Goal: Information Seeking & Learning: Learn about a topic

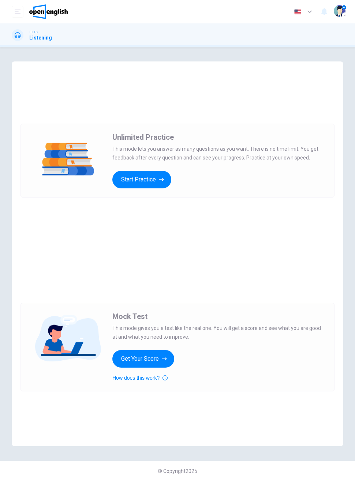
click at [120, 185] on button "Start Practice" at bounding box center [141, 180] width 59 height 18
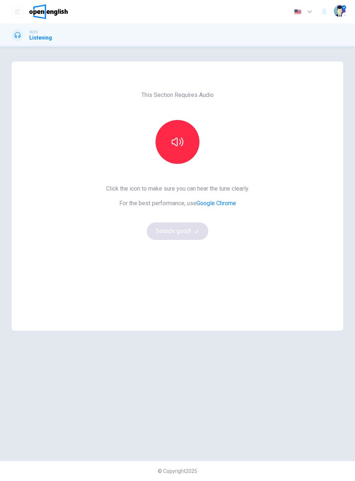
click at [181, 147] on icon "button" at bounding box center [178, 142] width 12 height 12
click at [164, 235] on button "Sounds good!" at bounding box center [177, 231] width 61 height 18
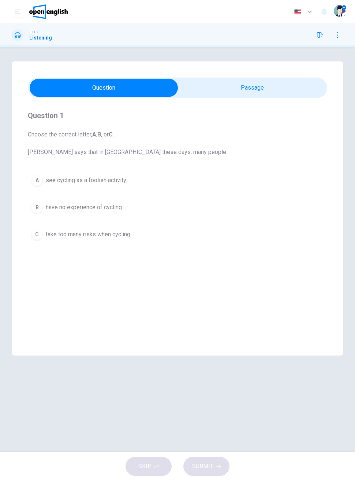
click at [31, 40] on h1 "Listening" at bounding box center [40, 38] width 23 height 6
click at [53, 143] on span "Choose the correct letter, A , B , or C . [PERSON_NAME] says that in [GEOGRAPHI…" at bounding box center [177, 143] width 299 height 26
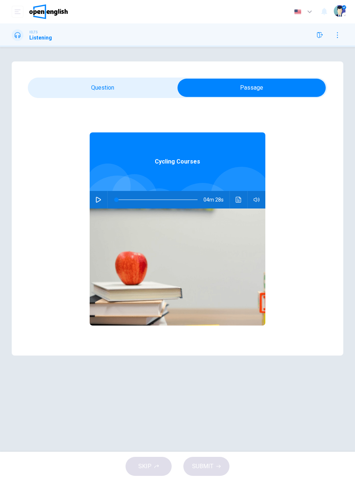
click at [98, 199] on icon "button" at bounding box center [98, 200] width 6 height 6
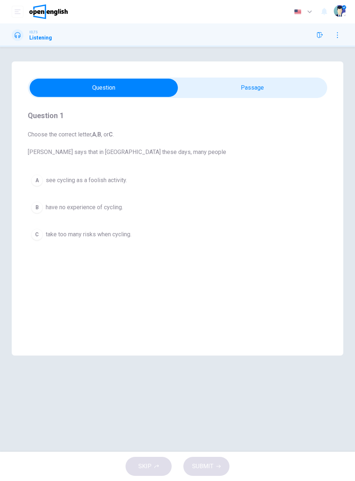
click at [39, 234] on div "C" at bounding box center [37, 235] width 12 height 12
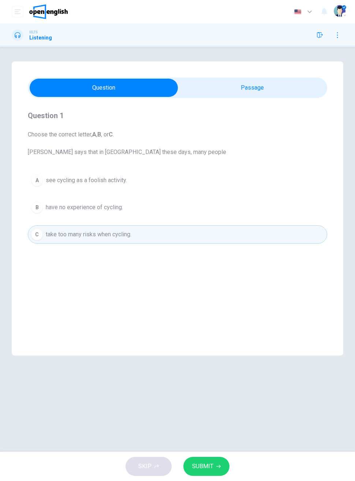
click at [42, 207] on div "B" at bounding box center [37, 208] width 12 height 12
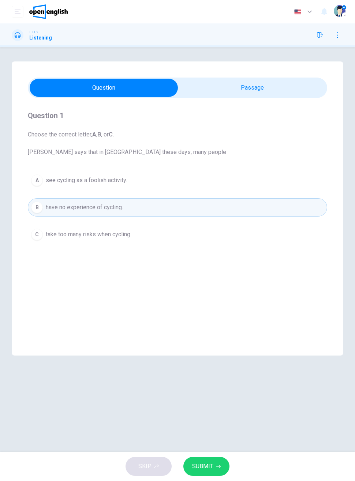
click at [217, 461] on button "SUBMIT" at bounding box center [206, 466] width 46 height 19
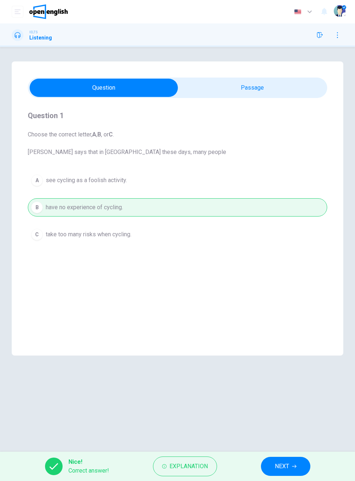
click at [284, 468] on span "NEXT" at bounding box center [282, 466] width 14 height 10
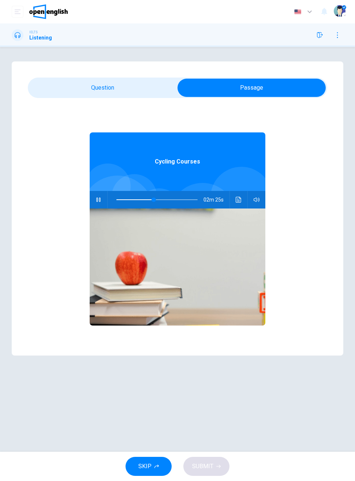
click at [98, 198] on icon "button" at bounding box center [98, 200] width 6 height 6
click at [238, 202] on icon "Click to see the audio transcription" at bounding box center [239, 200] width 6 height 6
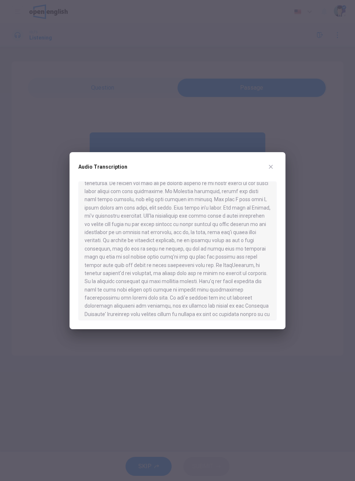
scroll to position [67, 0]
click at [275, 166] on button "button" at bounding box center [271, 167] width 12 height 12
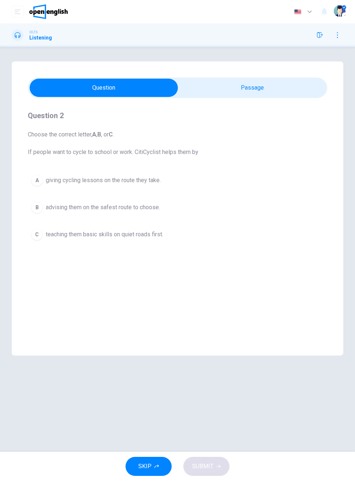
click at [41, 238] on div "C" at bounding box center [37, 235] width 12 height 12
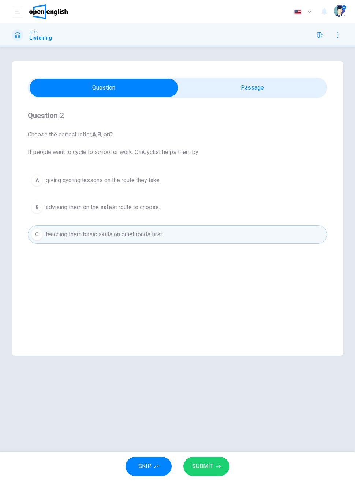
click at [214, 467] on button "SUBMIT" at bounding box center [206, 466] width 46 height 19
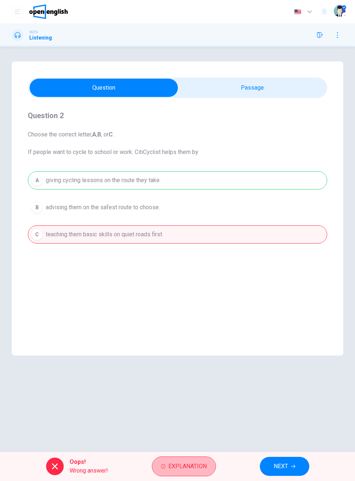
click at [198, 458] on button "Explanation" at bounding box center [184, 467] width 64 height 20
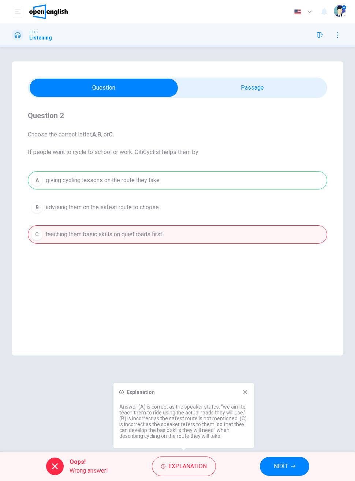
click at [288, 469] on button "NEXT" at bounding box center [284, 466] width 49 height 19
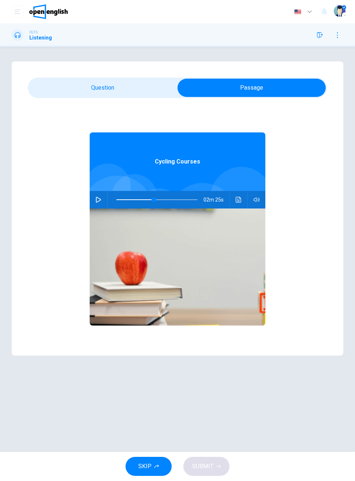
click at [97, 198] on icon "button" at bounding box center [98, 200] width 5 height 6
click at [236, 198] on icon "Click to see the audio transcription" at bounding box center [238, 200] width 5 height 6
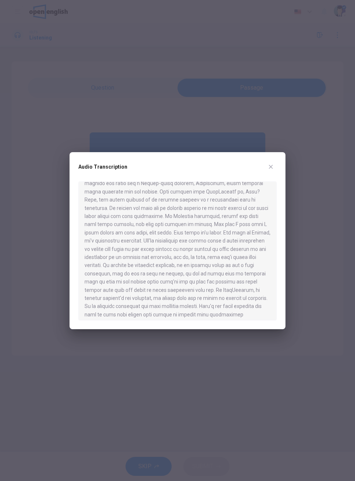
scroll to position [49, 0]
click at [53, 226] on div at bounding box center [177, 240] width 355 height 481
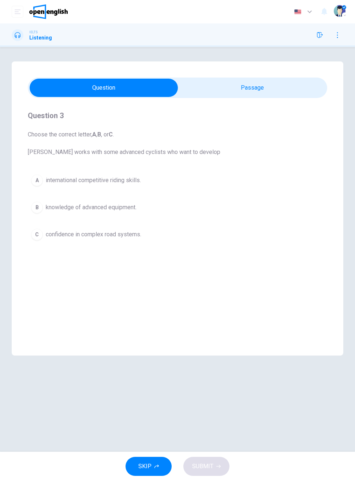
click at [36, 235] on div "C" at bounding box center [37, 235] width 12 height 12
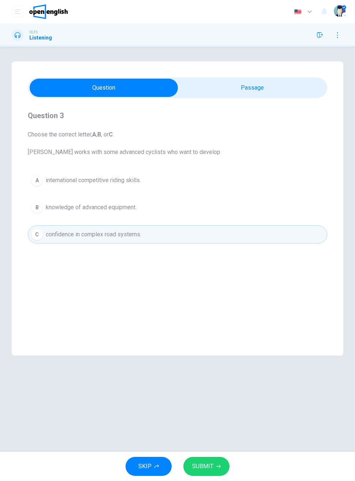
click at [198, 462] on span "SUBMIT" at bounding box center [202, 466] width 21 height 10
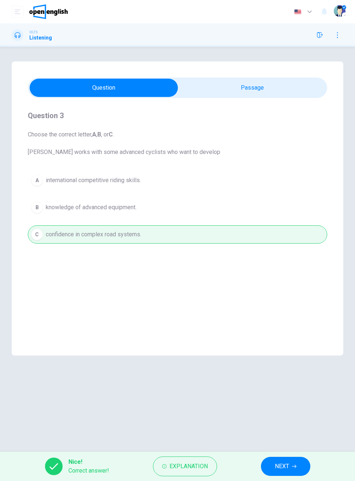
click at [284, 472] on button "NEXT" at bounding box center [285, 466] width 49 height 19
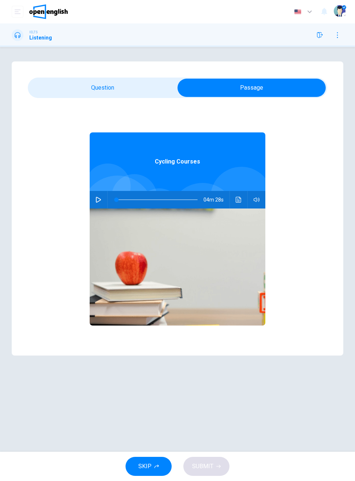
click at [236, 198] on icon "Click to see the audio transcription" at bounding box center [239, 200] width 6 height 6
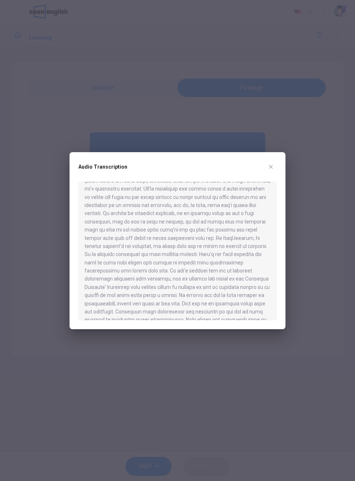
scroll to position [105, 0]
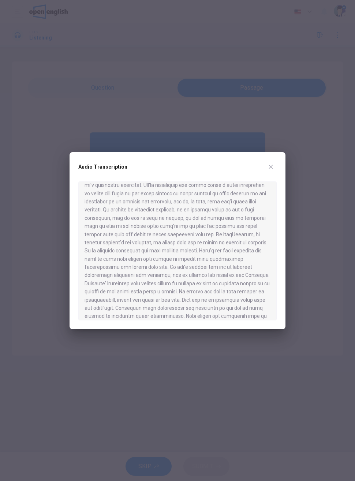
click at [275, 164] on button "button" at bounding box center [271, 167] width 12 height 12
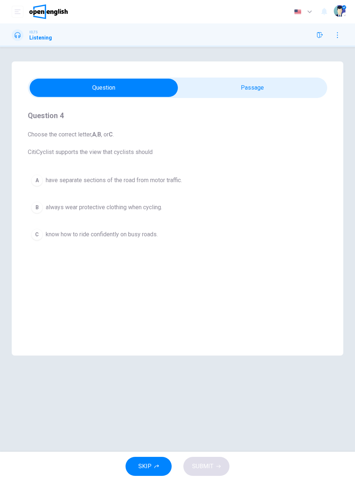
click at [56, 236] on span "know how to ride confidently on busy roads." at bounding box center [102, 234] width 112 height 9
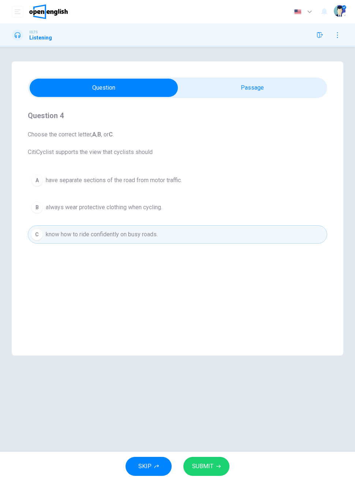
click at [224, 465] on button "SUBMIT" at bounding box center [206, 466] width 46 height 19
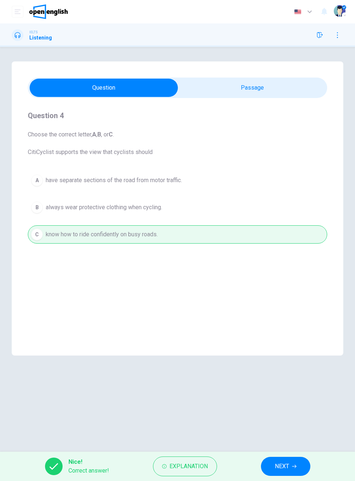
click at [294, 467] on icon "button" at bounding box center [294, 466] width 4 height 4
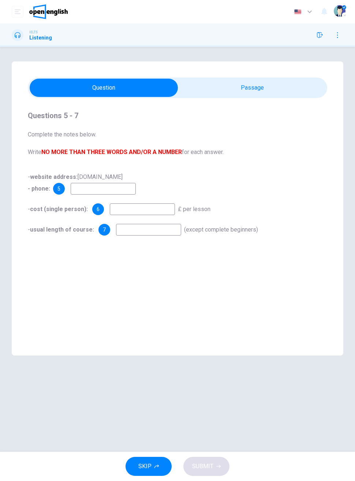
click at [83, 194] on input at bounding box center [103, 189] width 65 height 12
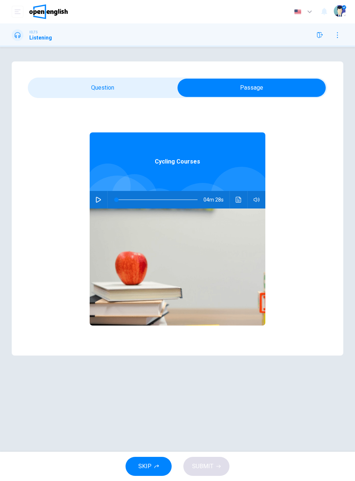
click at [98, 200] on icon "button" at bounding box center [98, 200] width 6 height 6
type input "**"
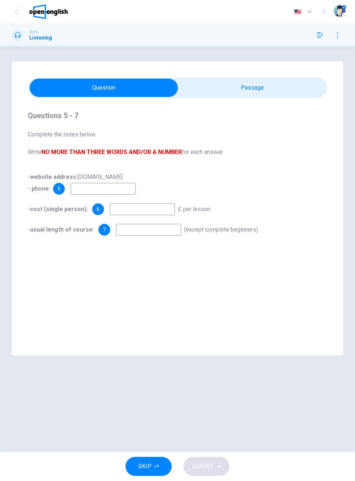
click at [79, 190] on input at bounding box center [103, 189] width 65 height 12
type input "**********"
click at [167, 207] on input at bounding box center [142, 209] width 65 height 12
click at [157, 227] on input at bounding box center [148, 230] width 65 height 12
type input "**"
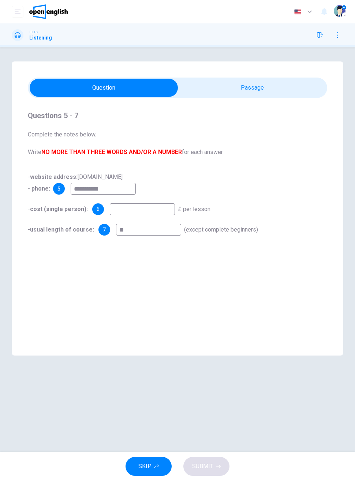
type input "**"
type input "*"
type input "**"
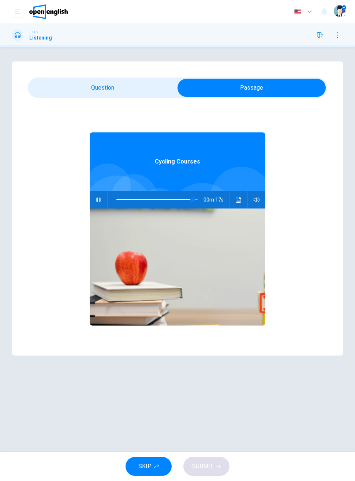
click at [239, 198] on icon "Click to see the audio transcription" at bounding box center [238, 200] width 5 height 6
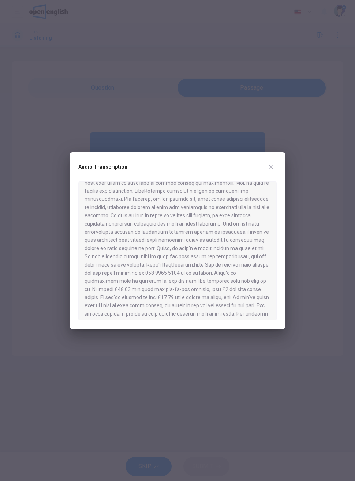
scroll to position [260, 0]
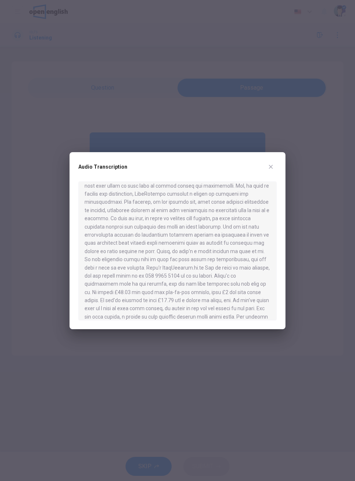
click at [325, 204] on div at bounding box center [177, 240] width 355 height 481
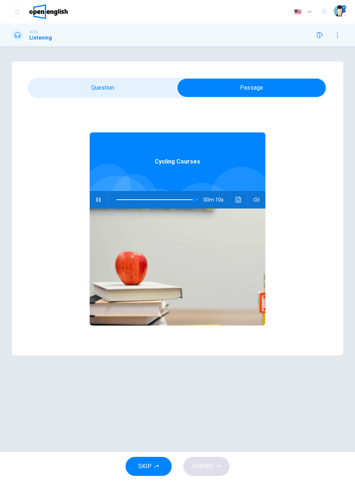
click at [242, 199] on button "Click to see the audio transcription" at bounding box center [239, 200] width 12 height 18
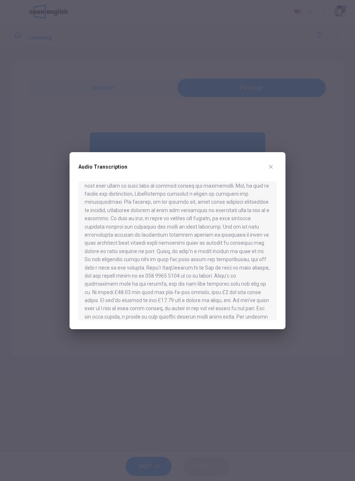
click at [311, 200] on div at bounding box center [177, 240] width 355 height 481
type input "**"
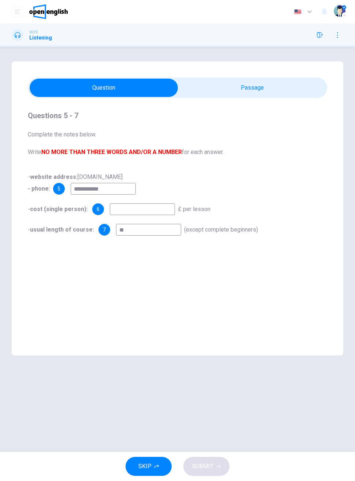
click at [126, 190] on input "**********" at bounding box center [103, 189] width 65 height 12
type input "**********"
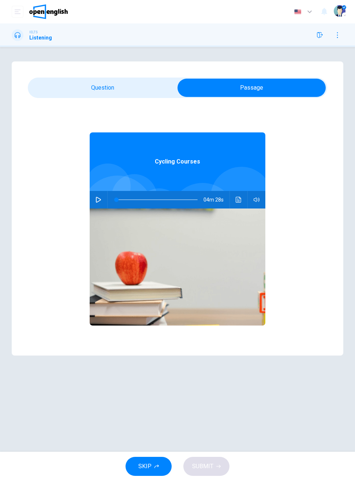
click at [236, 198] on icon "Click to see the audio transcription" at bounding box center [239, 200] width 6 height 6
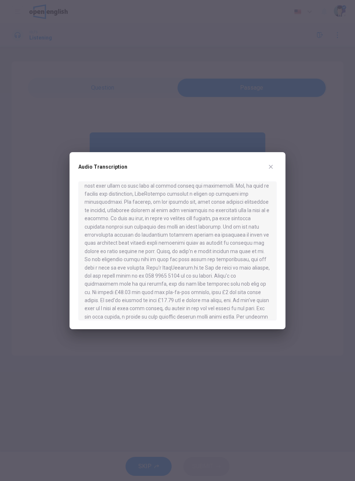
click at [298, 167] on div at bounding box center [177, 240] width 355 height 481
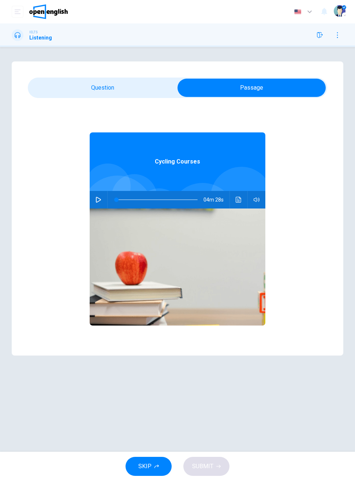
click at [98, 197] on icon "button" at bounding box center [98, 200] width 6 height 6
click at [174, 199] on span at bounding box center [173, 200] width 4 height 4
click at [177, 200] on span at bounding box center [174, 200] width 4 height 4
type input "**"
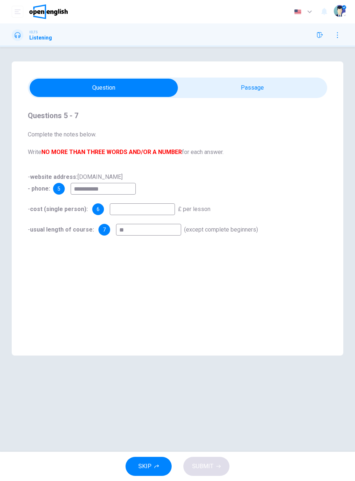
click at [162, 230] on input "**" at bounding box center [148, 230] width 65 height 12
type input "*****"
click at [161, 209] on input at bounding box center [142, 209] width 65 height 12
type input "*****"
click at [324, 205] on div "- cost (single person): 6 ***** £ per lesson" at bounding box center [177, 209] width 299 height 12
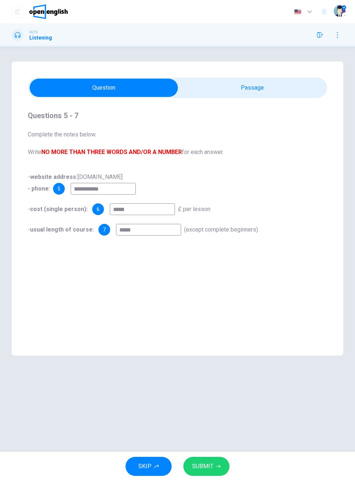
click at [211, 466] on span "SUBMIT" at bounding box center [202, 466] width 21 height 10
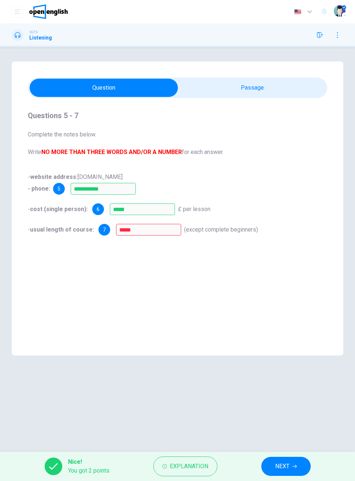
click at [290, 467] on button "NEXT" at bounding box center [285, 466] width 49 height 19
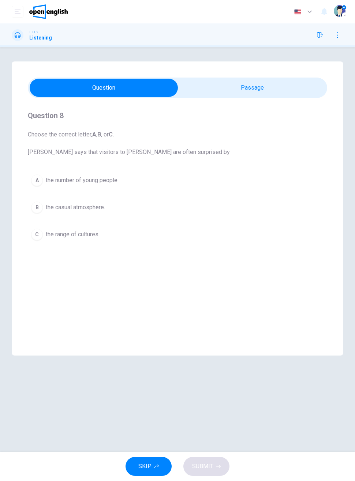
click at [163, 462] on button "SKIP" at bounding box center [148, 466] width 46 height 19
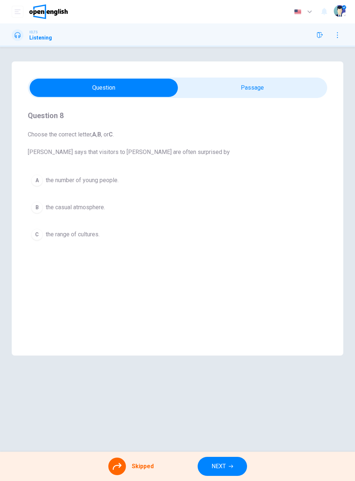
click at [220, 462] on span "NEXT" at bounding box center [218, 466] width 14 height 10
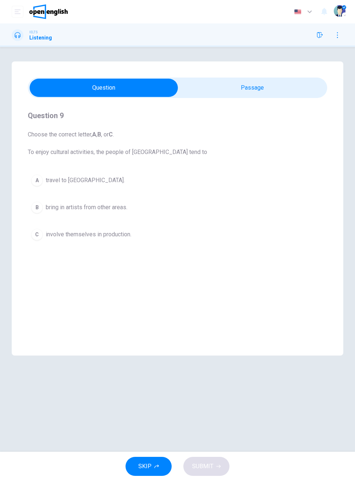
click at [332, 38] on button "button" at bounding box center [337, 35] width 12 height 12
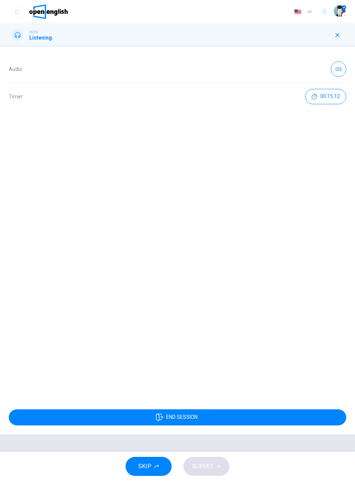
click at [337, 34] on icon "button" at bounding box center [337, 35] width 6 height 6
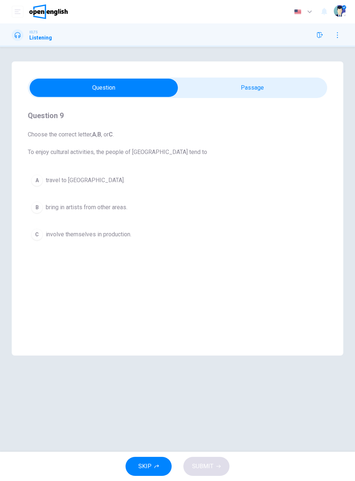
click at [316, 36] on button "button" at bounding box center [320, 35] width 12 height 12
